Goal: Find specific page/section: Find specific page/section

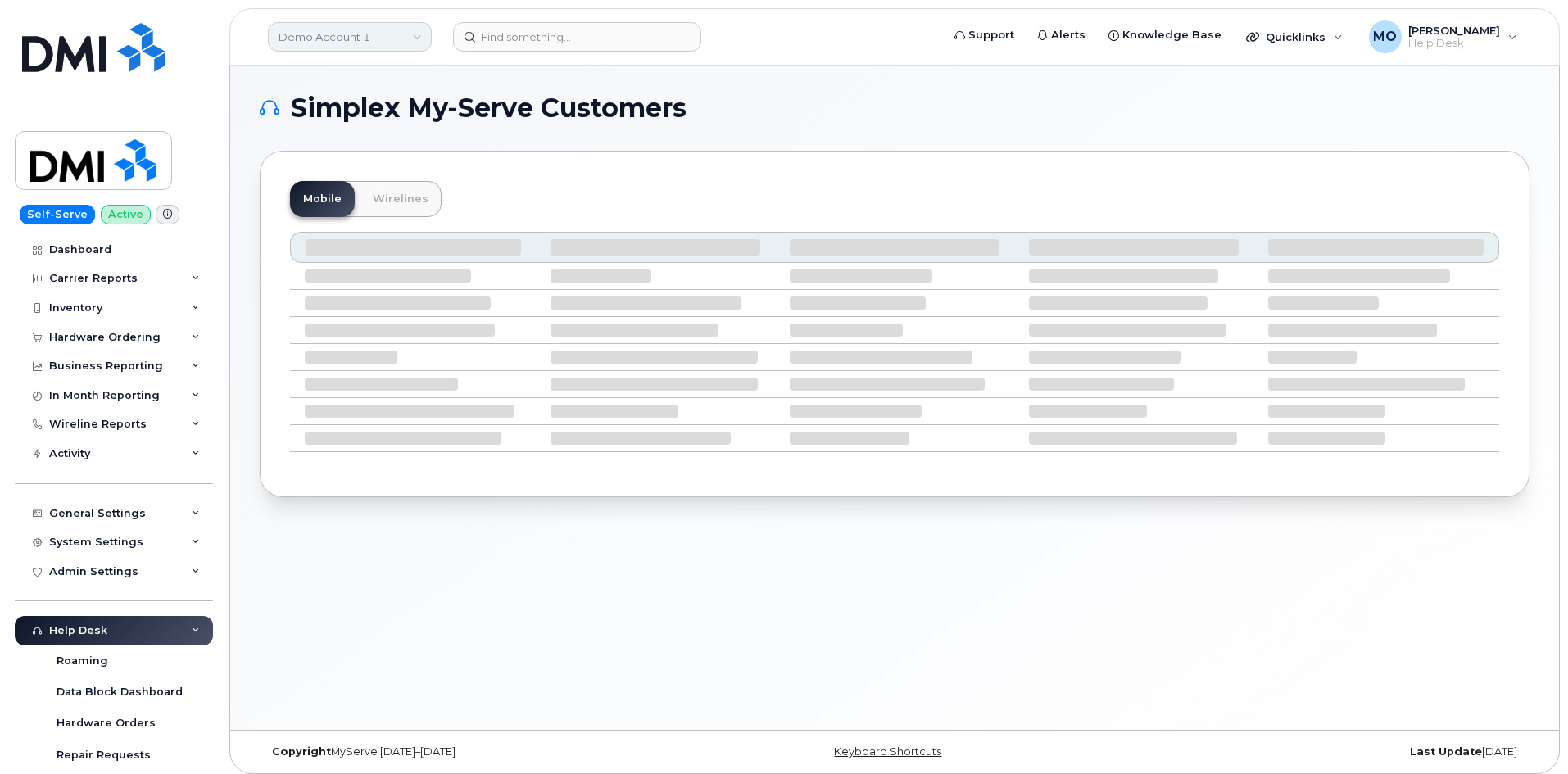
click at [404, 32] on link "Demo Account 1" at bounding box center [349, 37] width 163 height 29
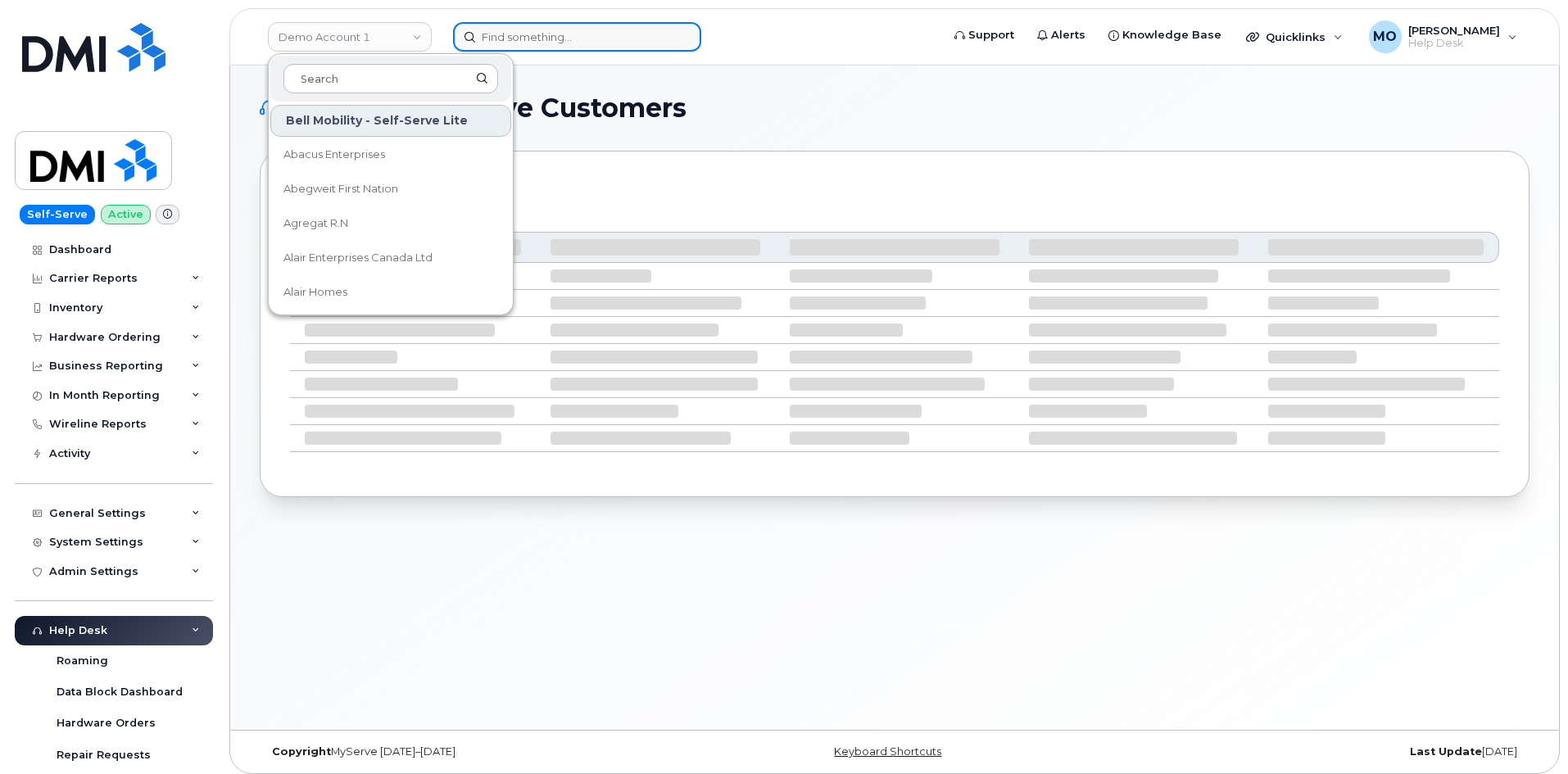
click at [532, 40] on input at bounding box center [577, 37] width 248 height 29
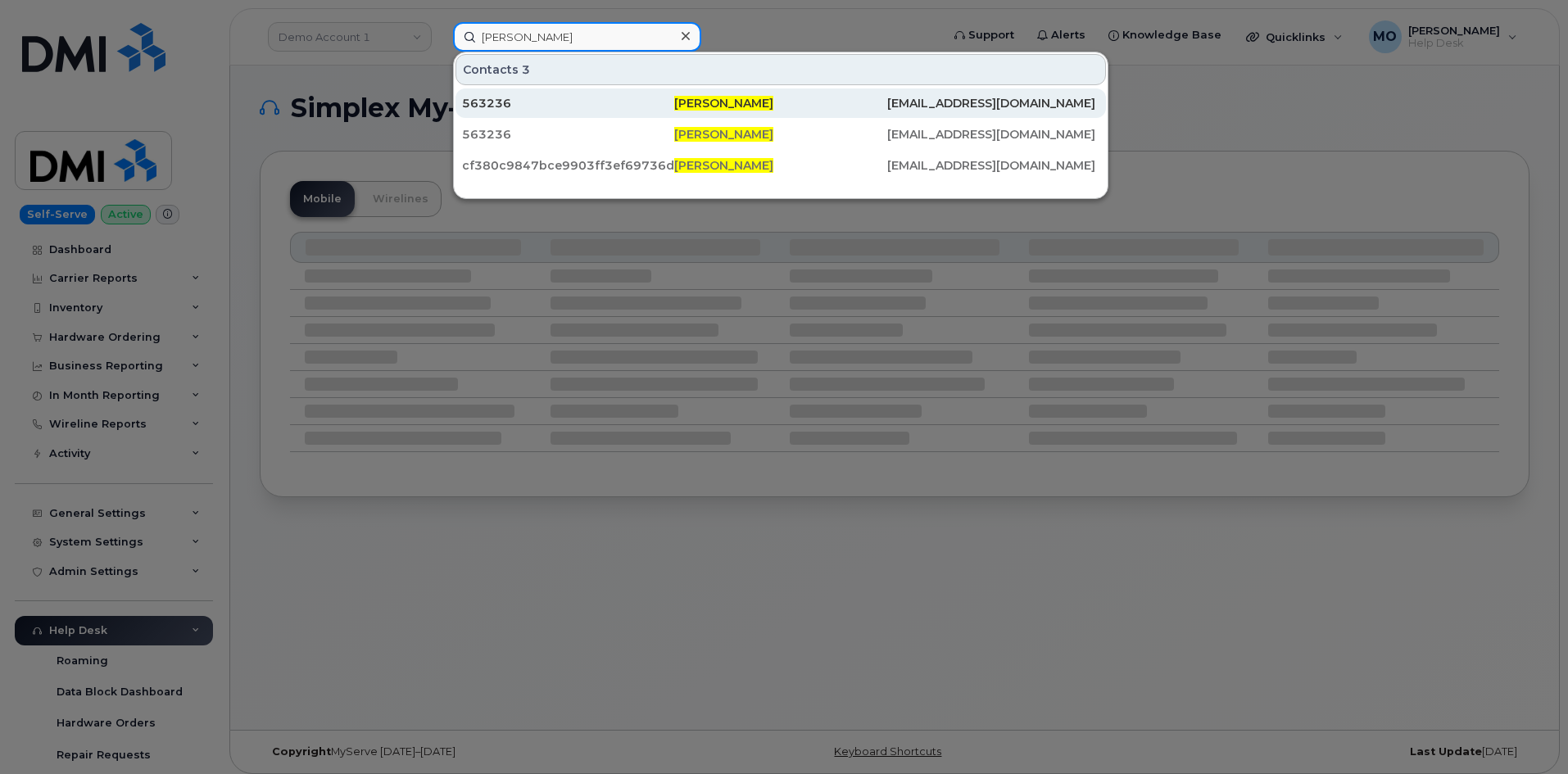
type input "[PERSON_NAME]"
click at [634, 118] on link "563236 Donald Turner DON.TURNER1@WEEKSMARINE.COM" at bounding box center [781, 103] width 650 height 29
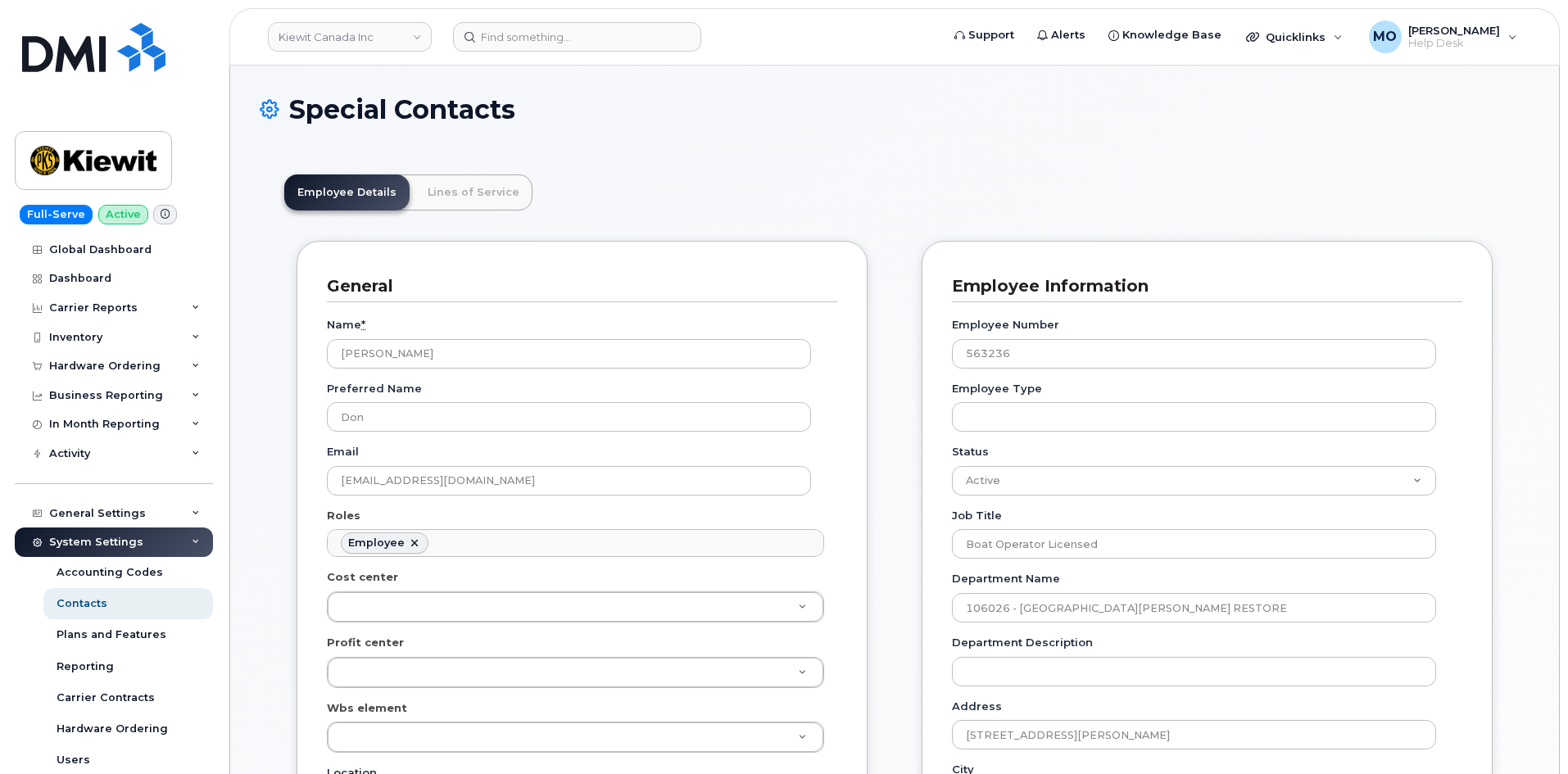
scroll to position [48, 0]
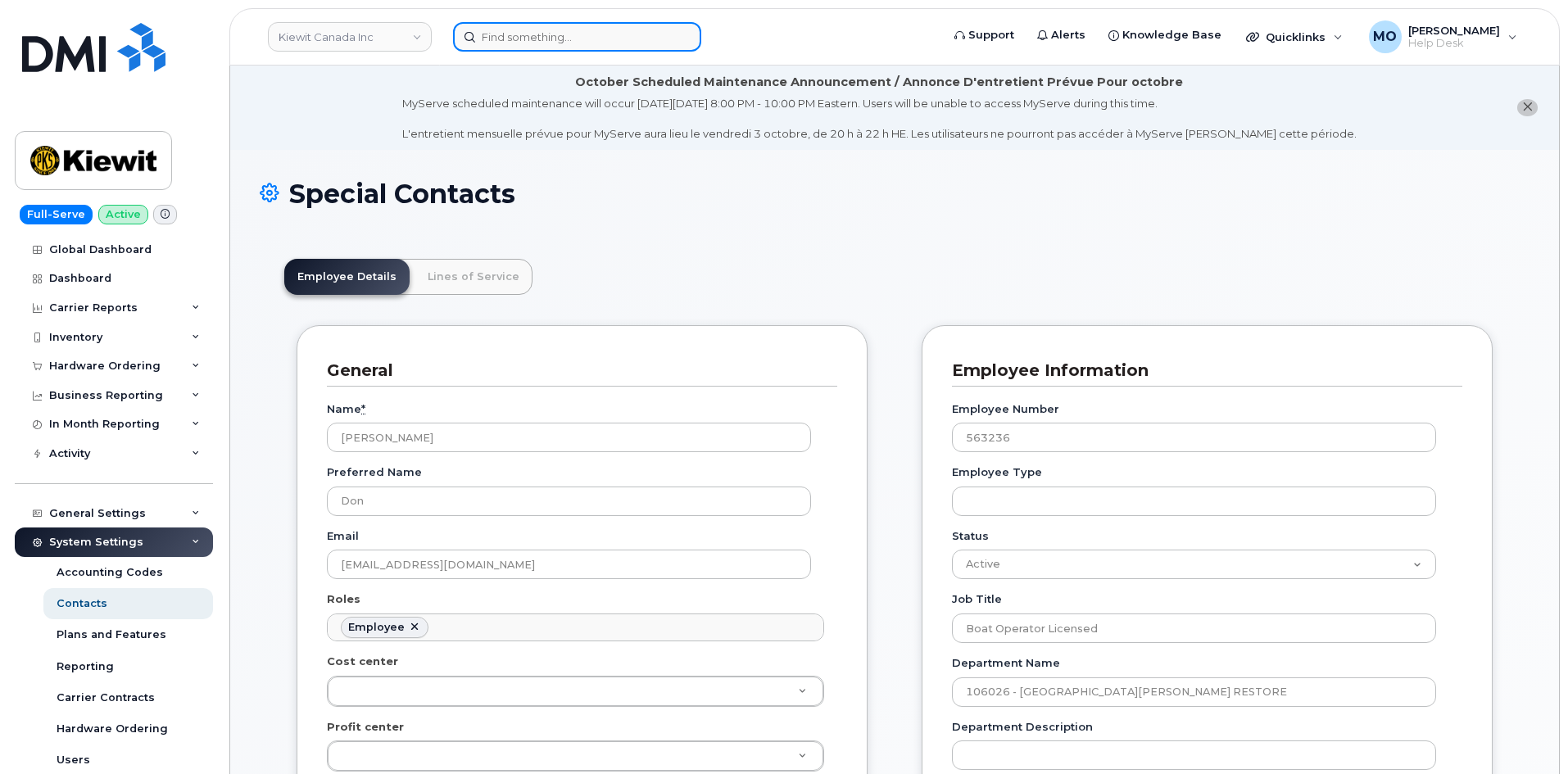
click at [583, 39] on input at bounding box center [577, 37] width 248 height 29
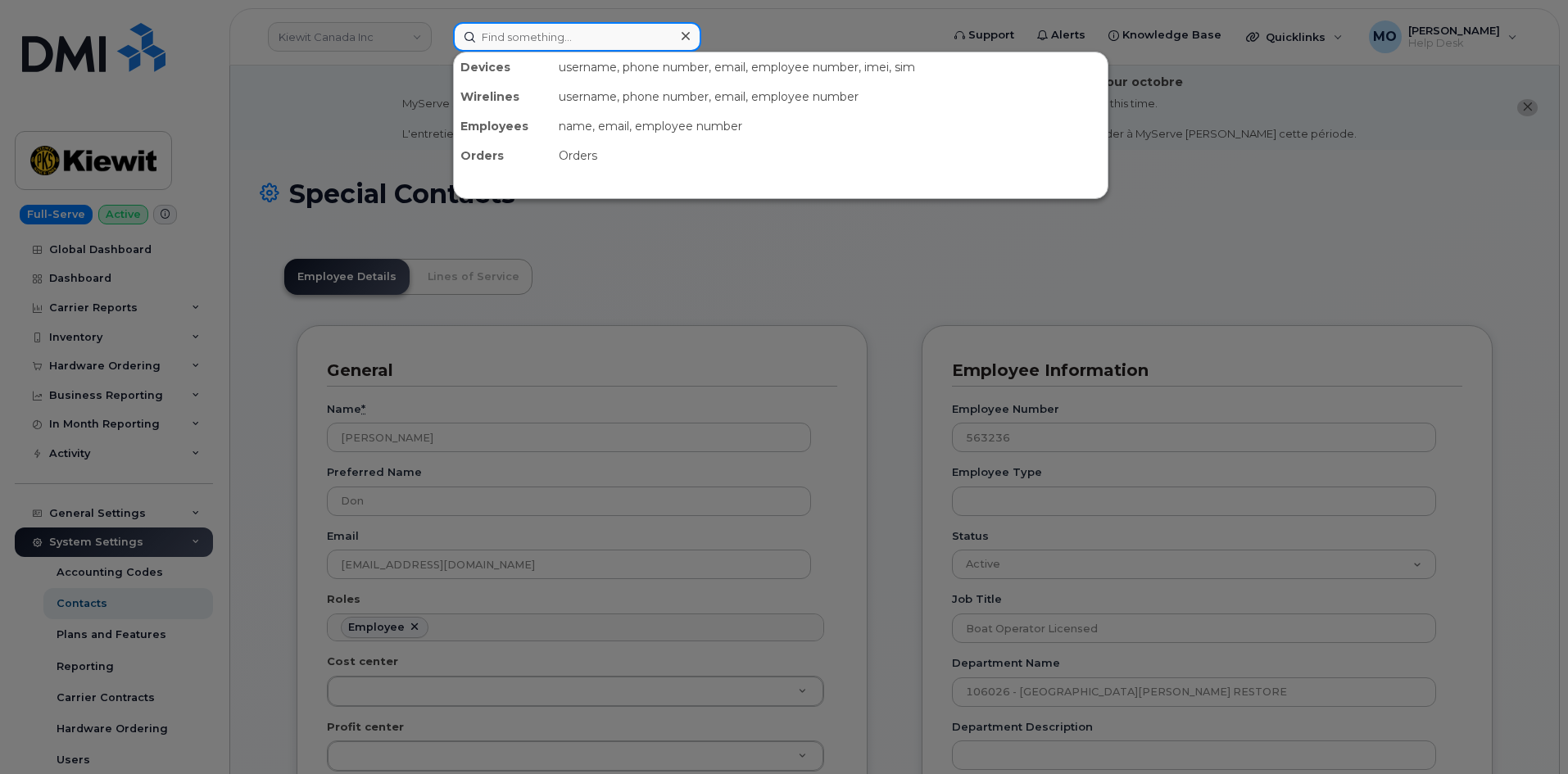
paste input "9108240787"
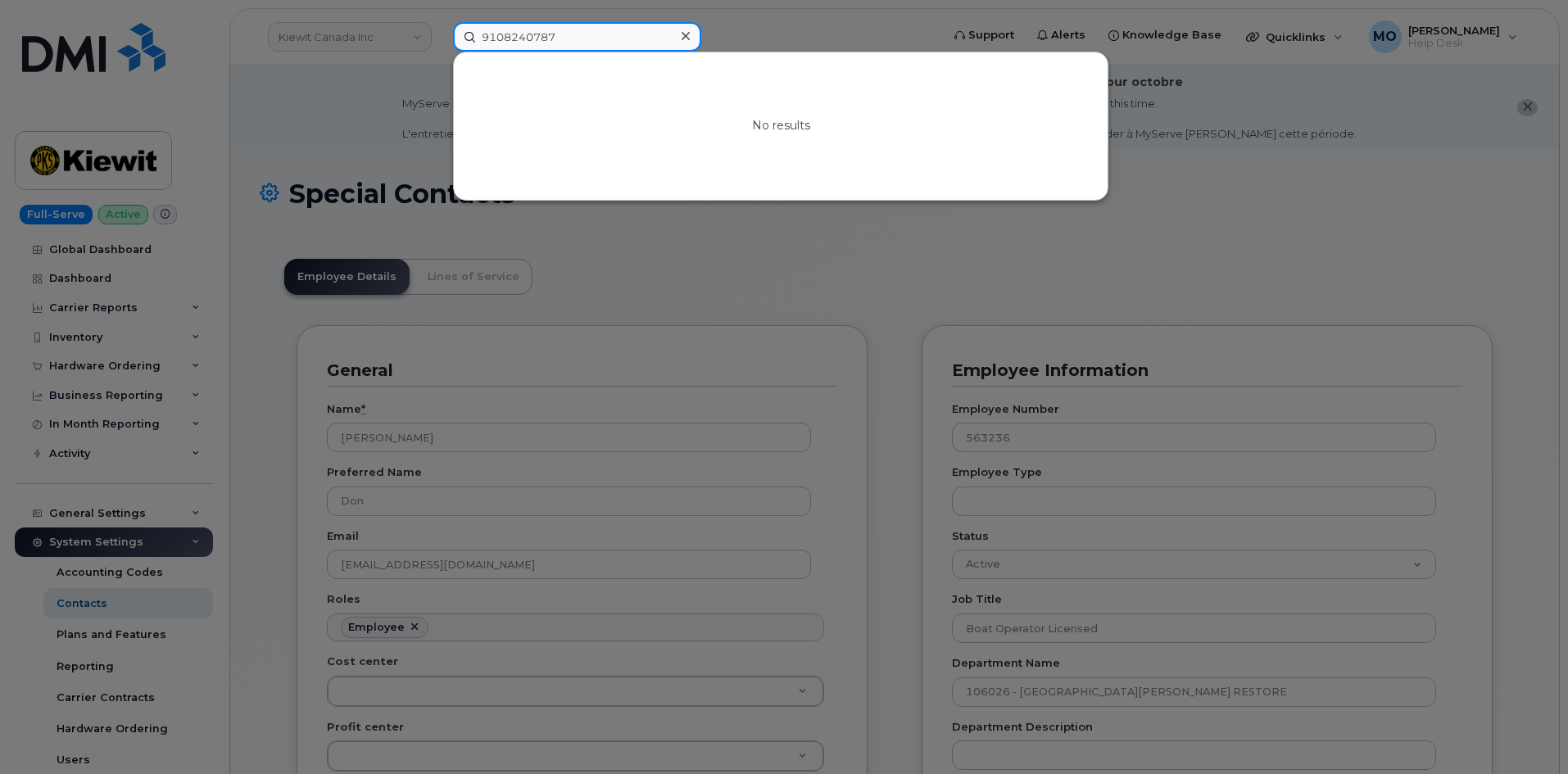
type input "9108240787"
click at [694, 31] on div at bounding box center [685, 35] width 23 height 23
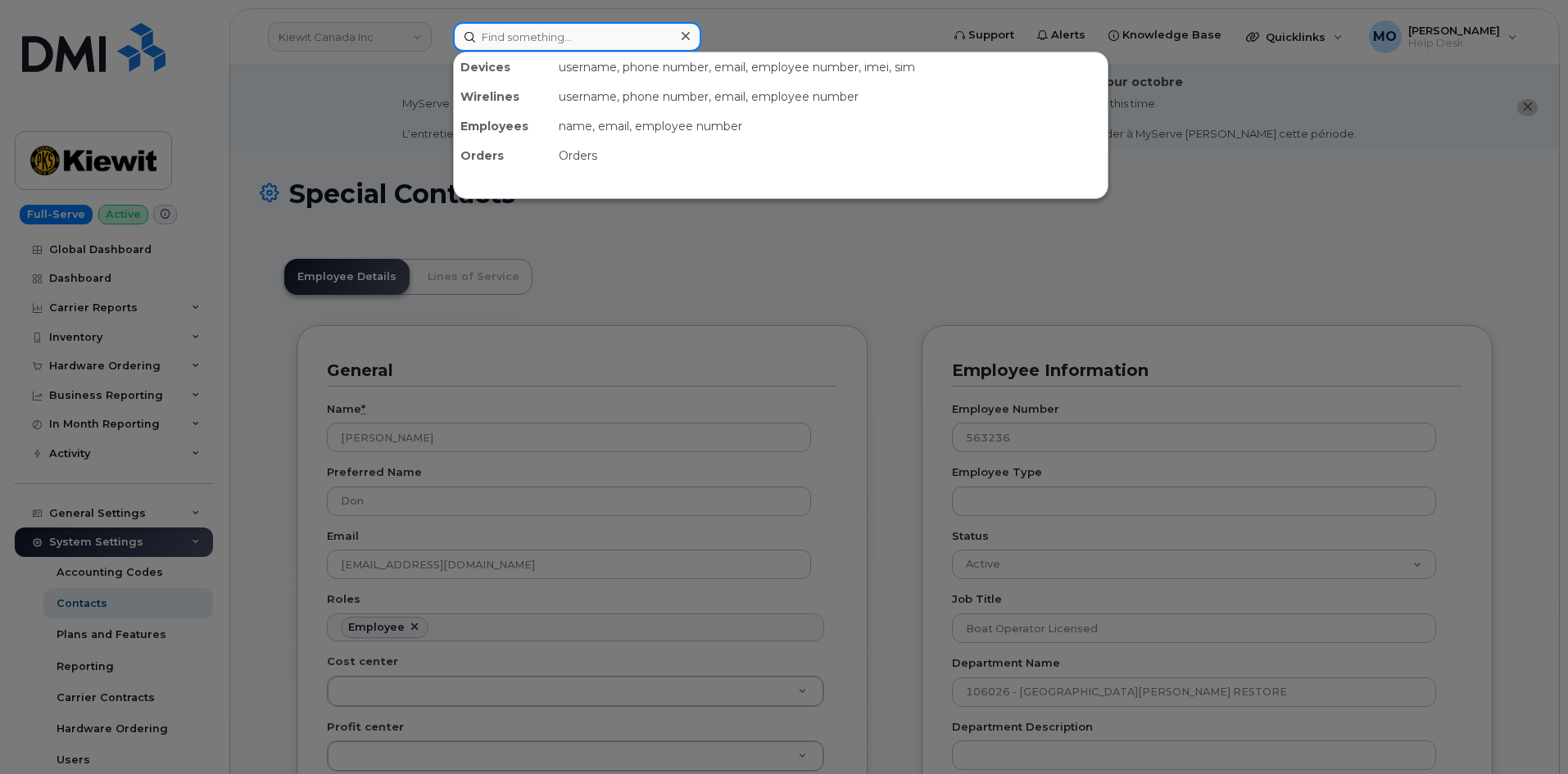
click at [679, 32] on div at bounding box center [577, 37] width 248 height 29
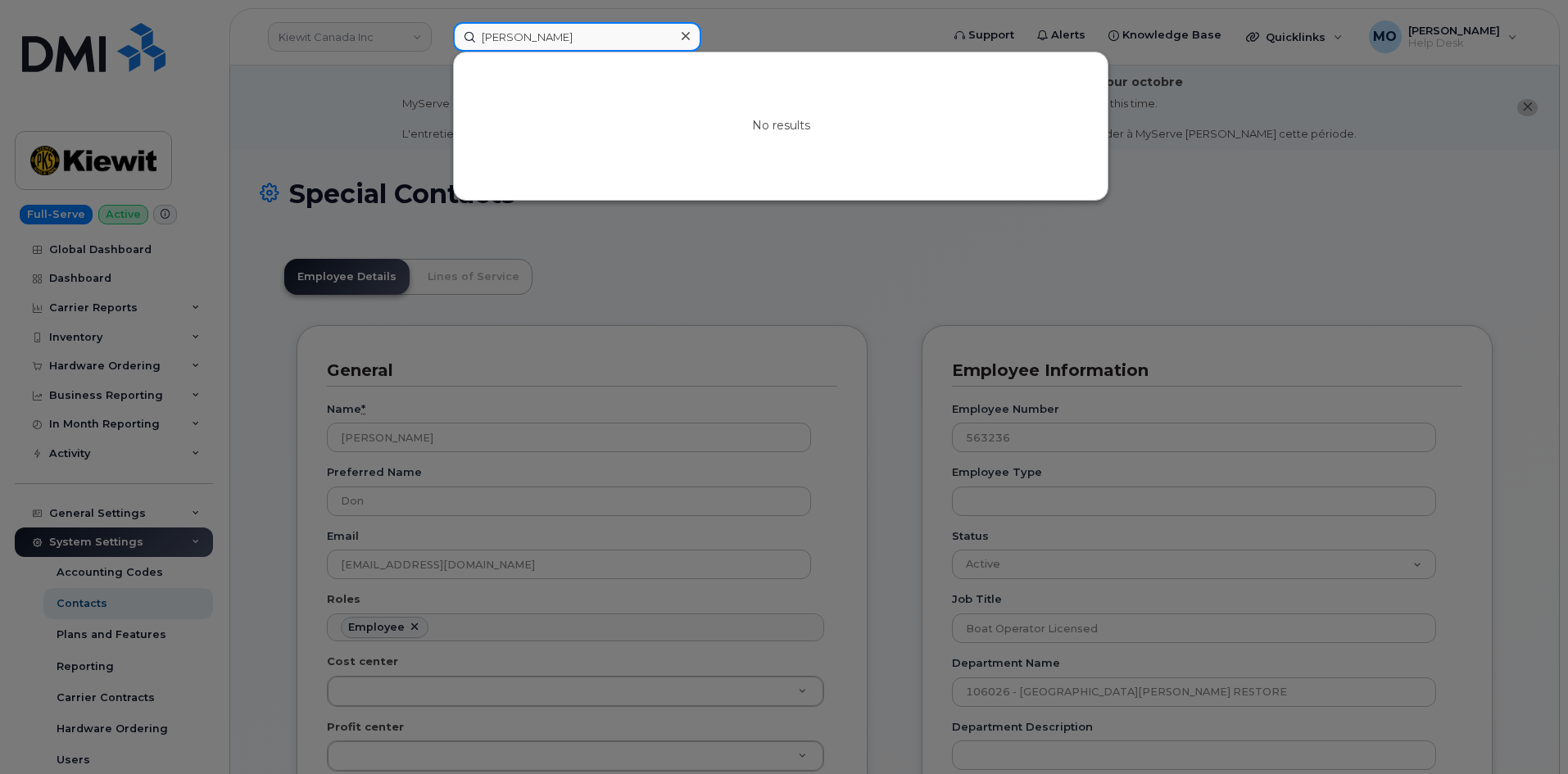
type input "[PERSON_NAME]"
